Goal: Information Seeking & Learning: Check status

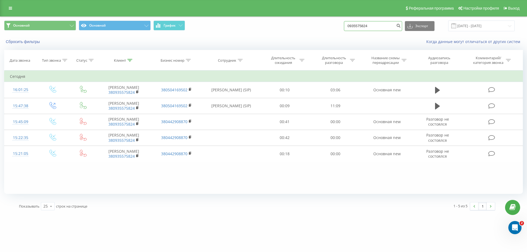
drag, startPoint x: 377, startPoint y: 26, endPoint x: 296, endPoint y: 17, distance: 81.2
click at [296, 17] on div "Основной Основной График 0935575824 Экспорт .csv .xls .xlsx [DATE] - [DATE]" at bounding box center [263, 26] width 527 height 18
type input "0678244599"
click at [401, 27] on icon "submit" at bounding box center [398, 24] width 5 height 3
